Goal: Information Seeking & Learning: Understand process/instructions

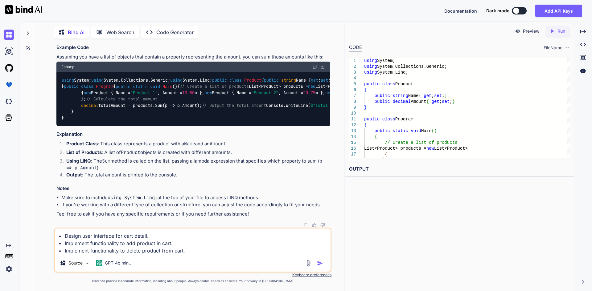
type textarea "• Design user interface for cart detail. • Implement functionality to add produ…"
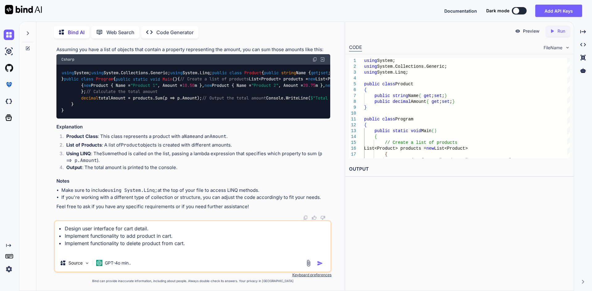
type textarea "x"
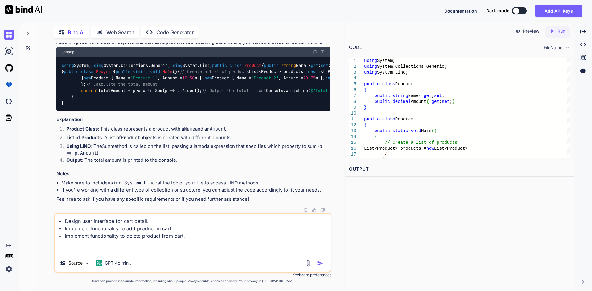
type textarea "• Design user interface for cart detail. • Implement functionality to add produ…"
type textarea "x"
type textarea "• Design user interface for cart detail. • Implement functionality to add produ…"
type textarea "x"
type textarea "• Design user interface for cart detail. • Implement functionality to add produ…"
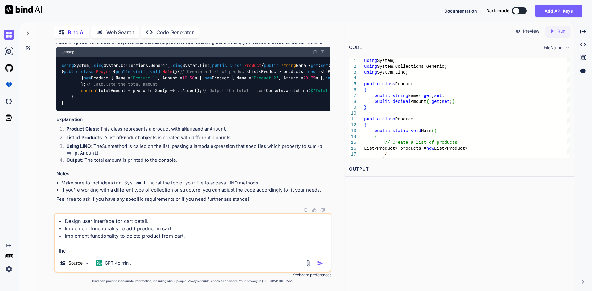
type textarea "x"
type textarea "• Design user interface for cart detail. • Implement functionality to add produ…"
type textarea "x"
type textarea "• Design user interface for cart detail. • Implement functionality to add produ…"
type textarea "x"
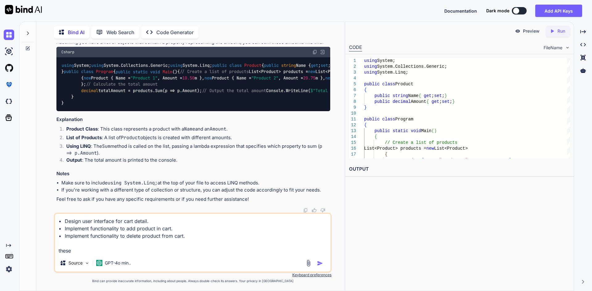
type textarea "• Design user interface for cart detail. • Implement functionality to add produ…"
type textarea "x"
type textarea "• Design user interface for cart detail. • Implement functionality to add produ…"
type textarea "x"
type textarea "• Design user interface for cart detail. • Implement functionality to add produ…"
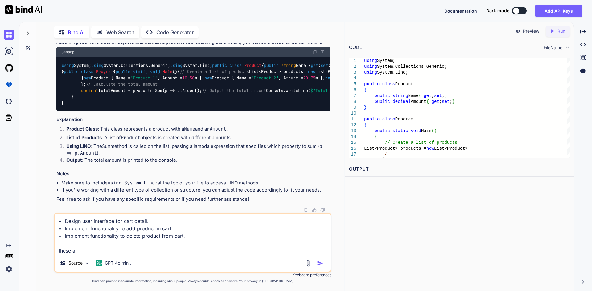
type textarea "x"
type textarea "• Design user interface for cart detail. • Implement functionality to add produ…"
type textarea "x"
type textarea "• Design user interface for cart detail. • Implement functionality to add produ…"
type textarea "x"
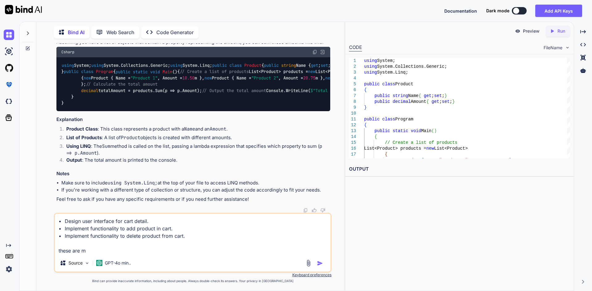
type textarea "• Design user interface for cart detail. • Implement functionality to add produ…"
type textarea "x"
type textarea "• Design user interface for cart detail. • Implement functionality to add produ…"
type textarea "x"
click at [110, 248] on textarea "• Design user interface for cart detail. • Implement functionality to add produ…" at bounding box center [193, 234] width 276 height 41
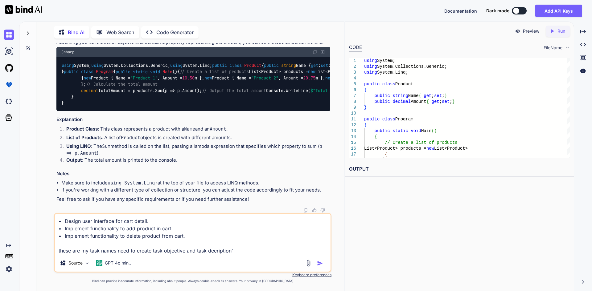
type textarea "• Design user interface for cart detail. • Implement functionality to add produ…"
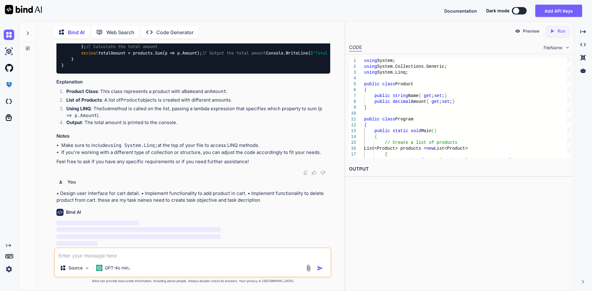
click at [316, 267] on div at bounding box center [315, 268] width 21 height 7
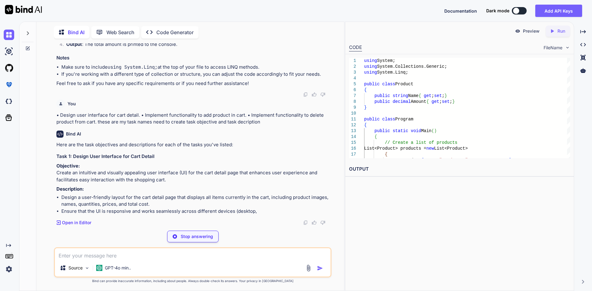
scroll to position [972, 0]
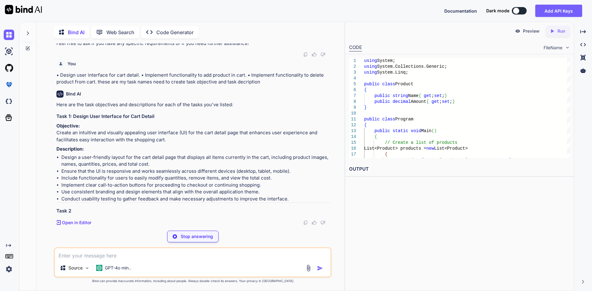
click at [86, 109] on p "Here are the task objectives and descriptions for each of the tasks you've list…" at bounding box center [193, 104] width 274 height 7
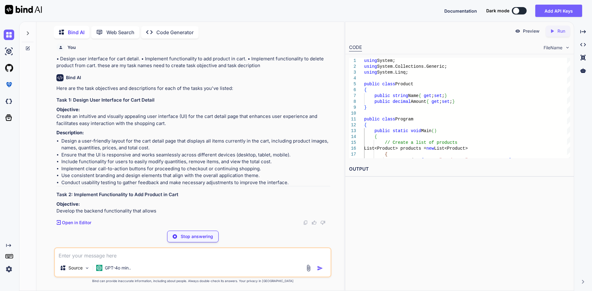
click at [86, 92] on p "Here are the task objectives and descriptions for each of the tasks you've list…" at bounding box center [193, 88] width 274 height 7
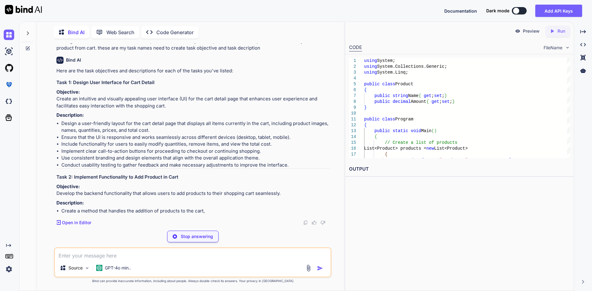
click at [105, 75] on p "Here are the task objectives and descriptions for each of the tasks you've list…" at bounding box center [193, 71] width 274 height 7
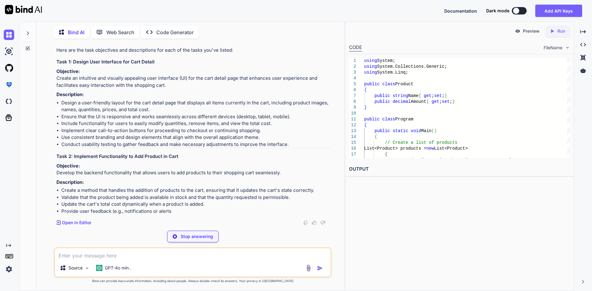
drag, startPoint x: 197, startPoint y: 186, endPoint x: 200, endPoint y: 185, distance: 3.4
click at [197, 66] on h3 "Task 1: Design User Interface for Cart Detail" at bounding box center [193, 62] width 274 height 7
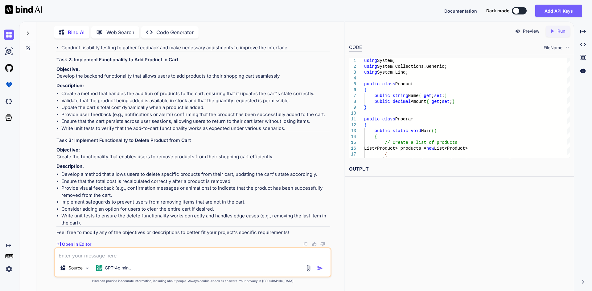
scroll to position [1002, 0]
drag, startPoint x: 166, startPoint y: 187, endPoint x: 57, endPoint y: 182, distance: 108.4
copy p "Create an intuitive and visually appealing user interface (UI) for the cart det…"
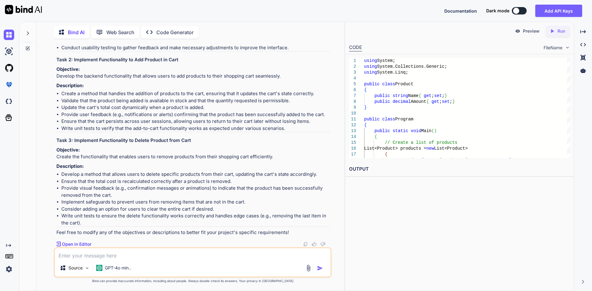
drag, startPoint x: 281, startPoint y: 130, endPoint x: 58, endPoint y: 130, distance: 223.8
click at [58, 80] on p "Objective: Develop the backend functionality that allows users to add products …" at bounding box center [193, 73] width 274 height 14
copy p "Develop the backend functionality that allows users to add products to their sh…"
drag, startPoint x: 58, startPoint y: 157, endPoint x: 272, endPoint y: 158, distance: 213.4
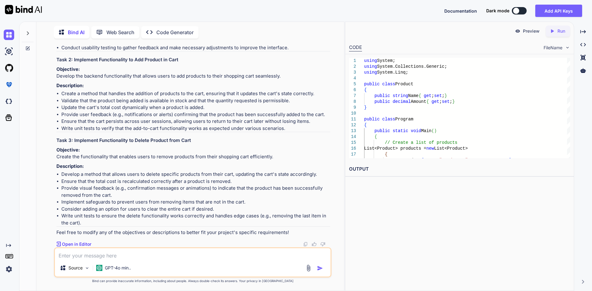
click at [272, 158] on p "Objective: Create the functionality that enables users to remove products from …" at bounding box center [193, 154] width 274 height 14
copy p "reate the functionality that enables users to remove products from their shoppi…"
drag, startPoint x: 62, startPoint y: 115, endPoint x: 152, endPoint y: 125, distance: 90.3
click at [152, 17] on li "Design a user-friendly layout for the cart detail page that displays all items …" at bounding box center [195, 10] width 269 height 14
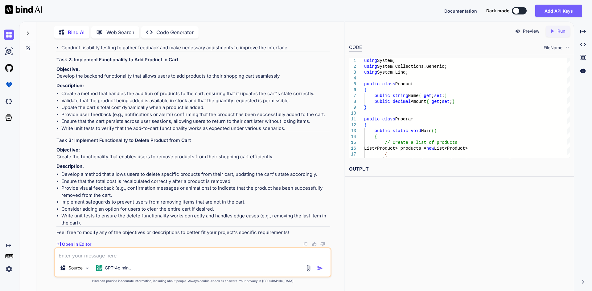
copy li "Design a user-friendly layout for the cart detail page that displays all items …"
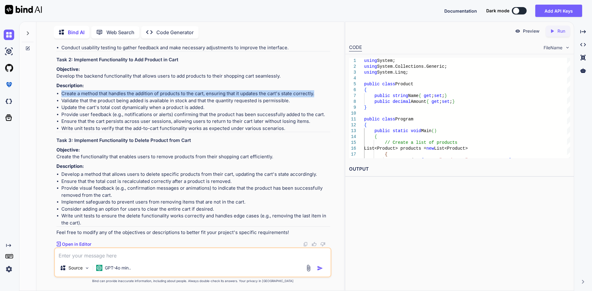
drag, startPoint x: 61, startPoint y: 148, endPoint x: 313, endPoint y: 148, distance: 252.5
click at [313, 132] on ul "Create a method that handles the addition of products to the cart, ensuring tha…" at bounding box center [193, 111] width 274 height 42
copy li "Create a method that handles the addition of products to the cart, ensuring tha…"
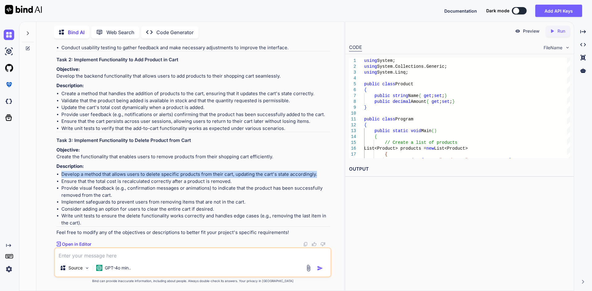
drag, startPoint x: 62, startPoint y: 175, endPoint x: 317, endPoint y: 174, distance: 255.3
click at [317, 174] on li "Develop a method that allows users to delete specific products from their cart,…" at bounding box center [195, 174] width 269 height 7
copy li "Develop a method that allows users to delete specific products from their cart,…"
